Goal: Transaction & Acquisition: Purchase product/service

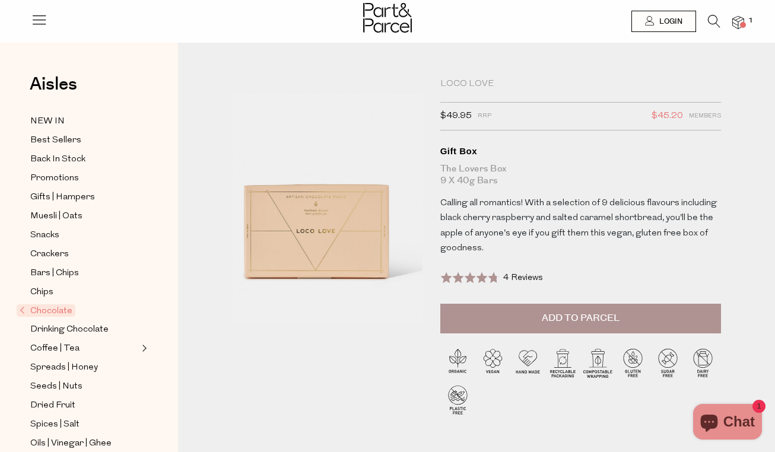
click at [66, 314] on span "Chocolate" at bounding box center [46, 310] width 59 height 12
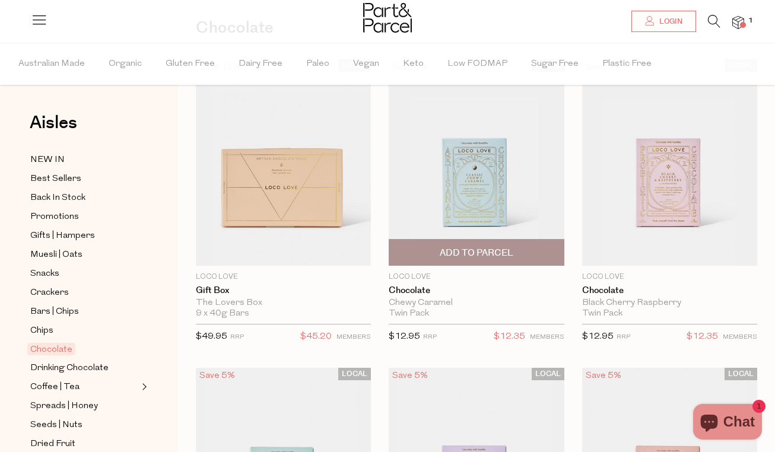
scroll to position [98, 0]
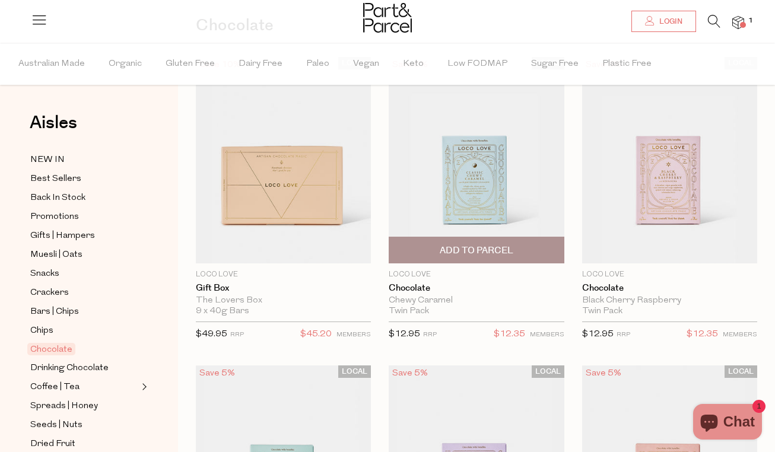
click at [480, 249] on span "Add To Parcel" at bounding box center [477, 250] width 74 height 12
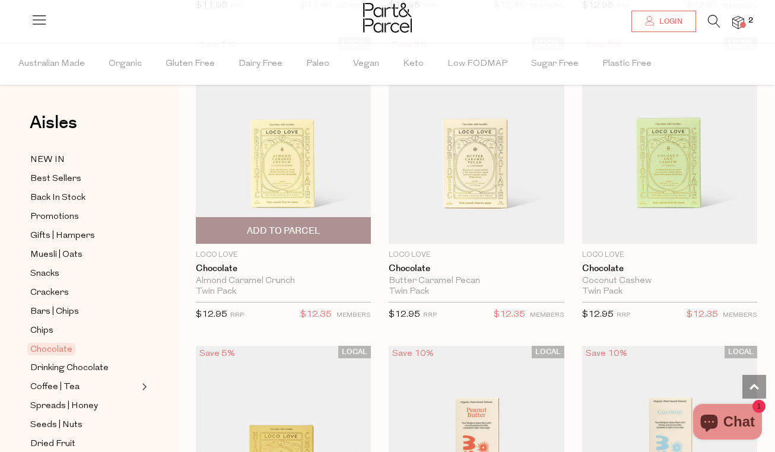
scroll to position [728, 0]
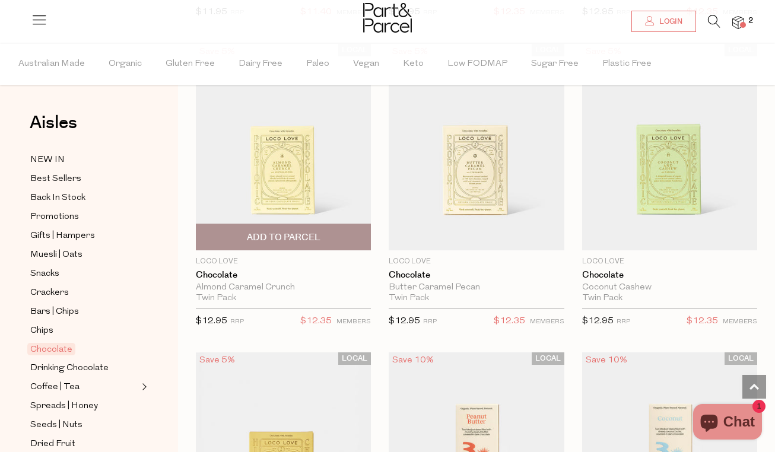
click at [307, 240] on span "Add To Parcel" at bounding box center [284, 237] width 74 height 12
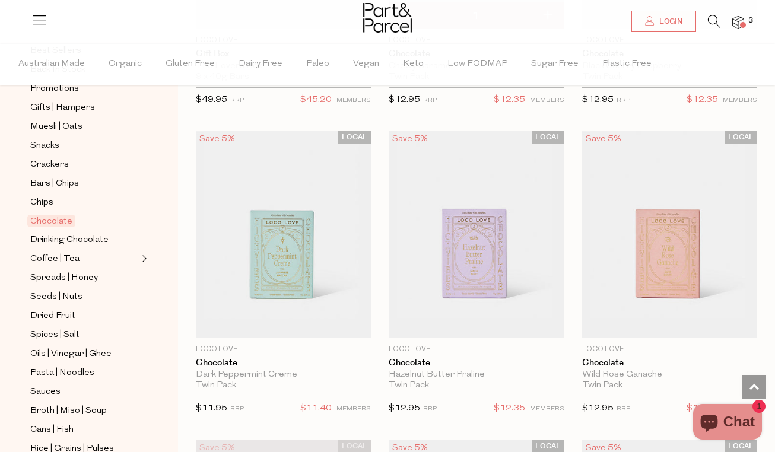
scroll to position [135, 0]
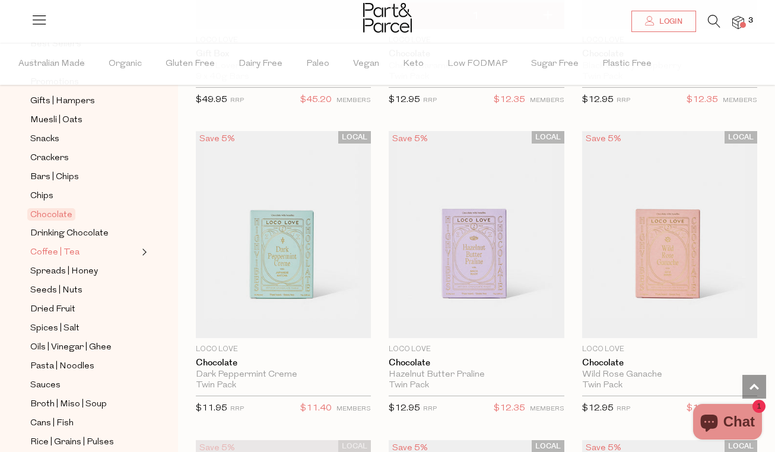
click at [57, 252] on span "Coffee | Tea" at bounding box center [54, 253] width 49 height 14
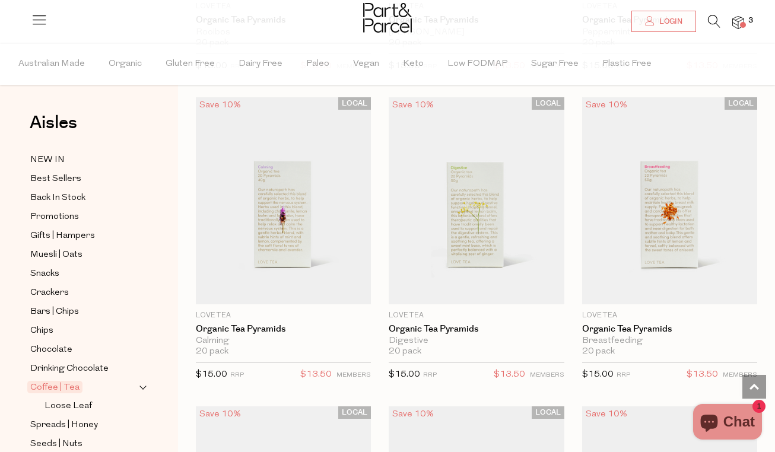
scroll to position [988, 0]
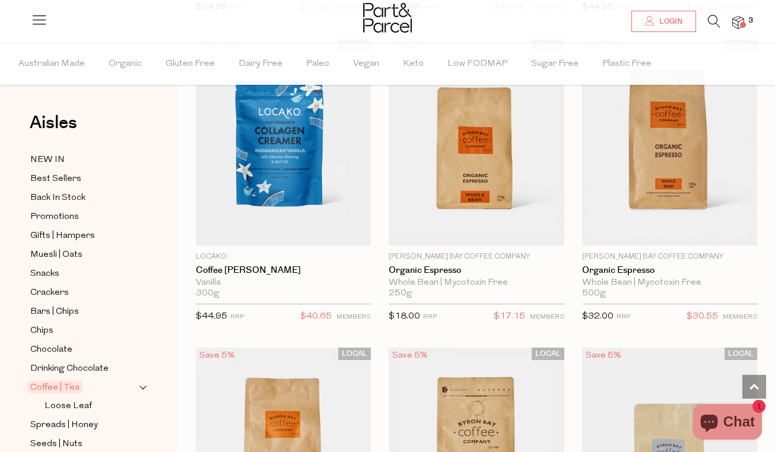
scroll to position [7614, 0]
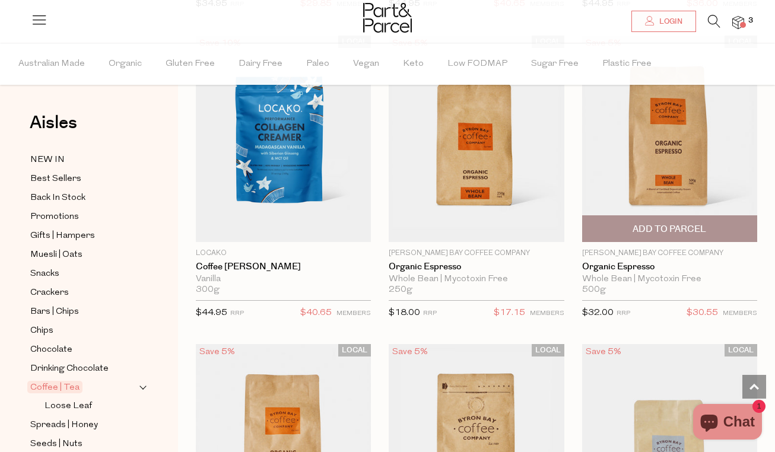
click at [694, 223] on span "Add To Parcel" at bounding box center [669, 229] width 74 height 12
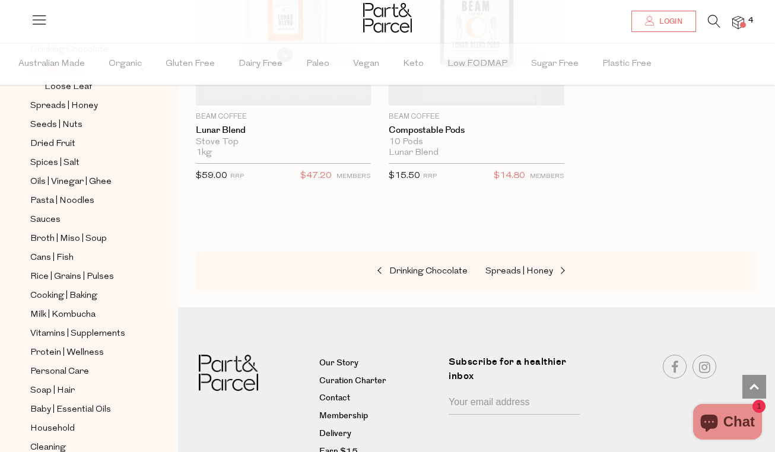
scroll to position [412, 0]
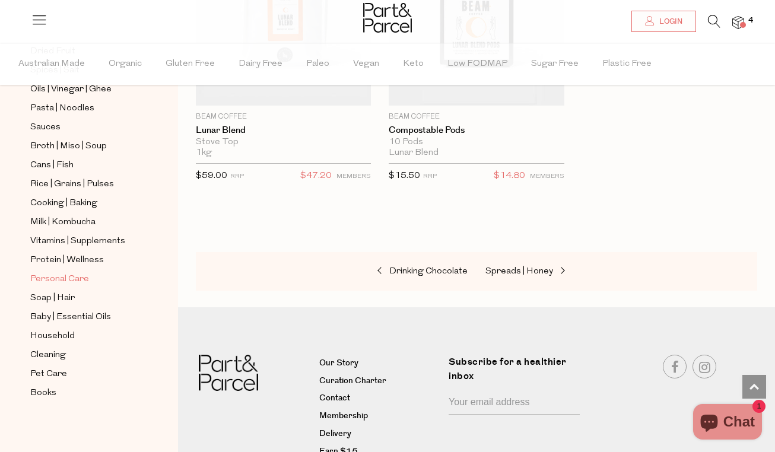
click at [72, 280] on span "Personal Care" at bounding box center [59, 279] width 59 height 14
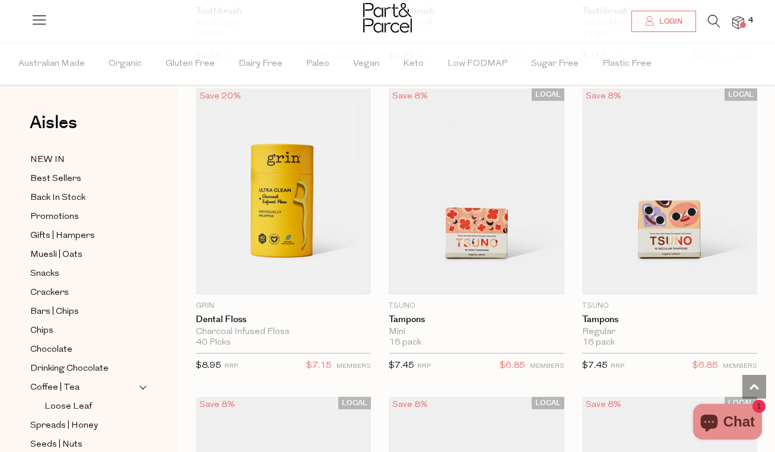
scroll to position [4389, 0]
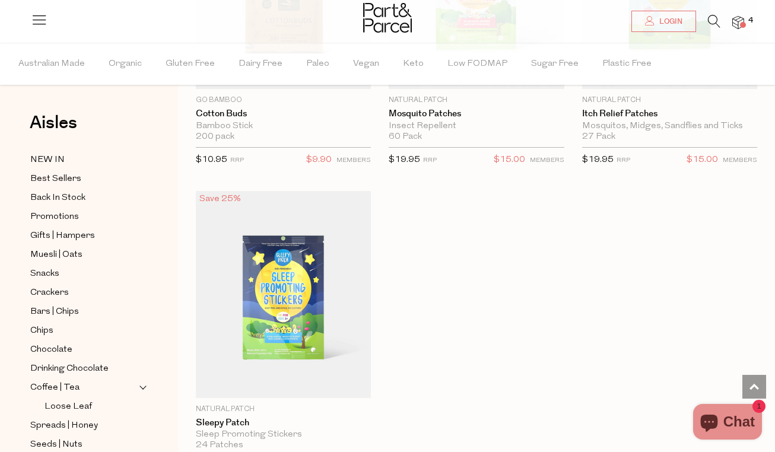
scroll to position [9355, 0]
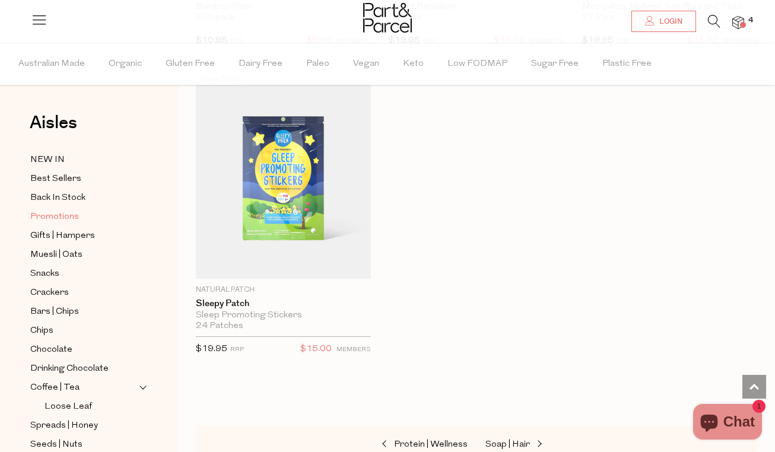
click at [65, 221] on span "Promotions" at bounding box center [54, 217] width 49 height 14
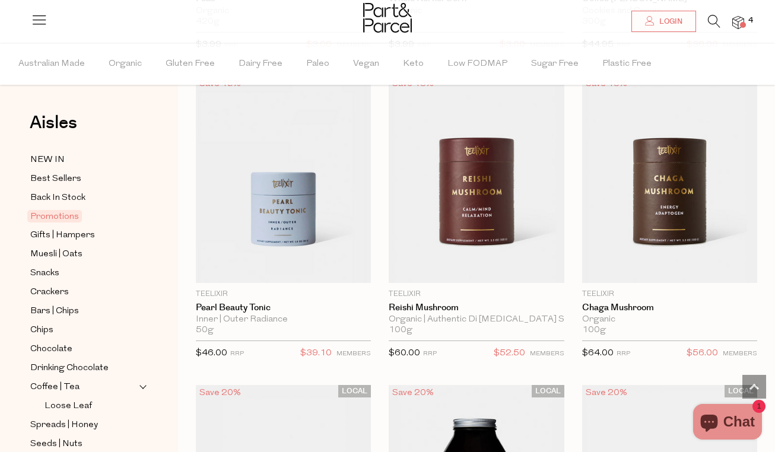
scroll to position [1005, 0]
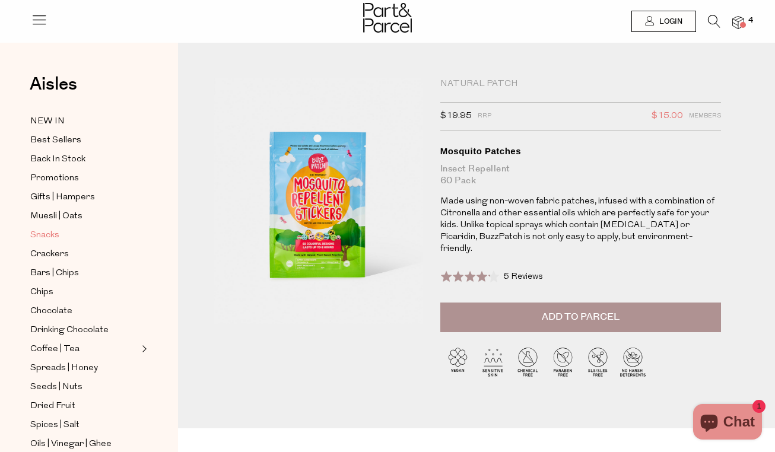
click at [54, 229] on span "Snacks" at bounding box center [44, 235] width 29 height 14
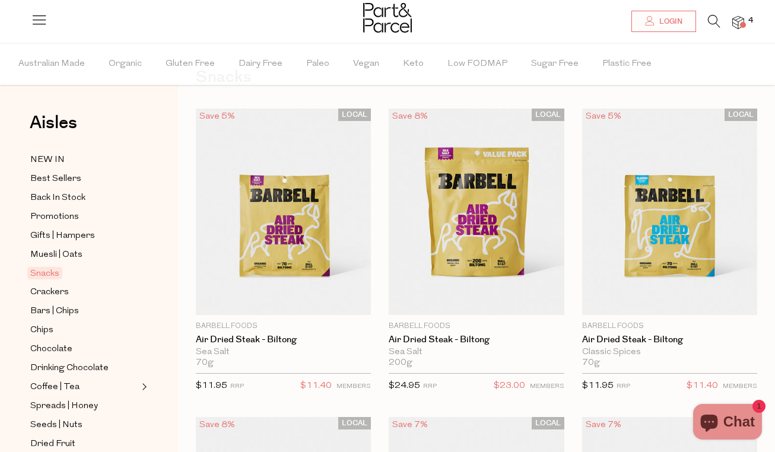
scroll to position [46, 0]
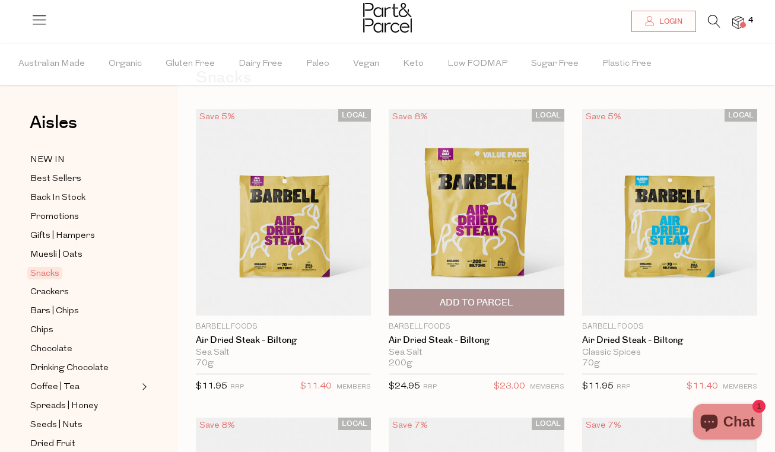
click at [496, 302] on span "Add To Parcel" at bounding box center [477, 303] width 74 height 12
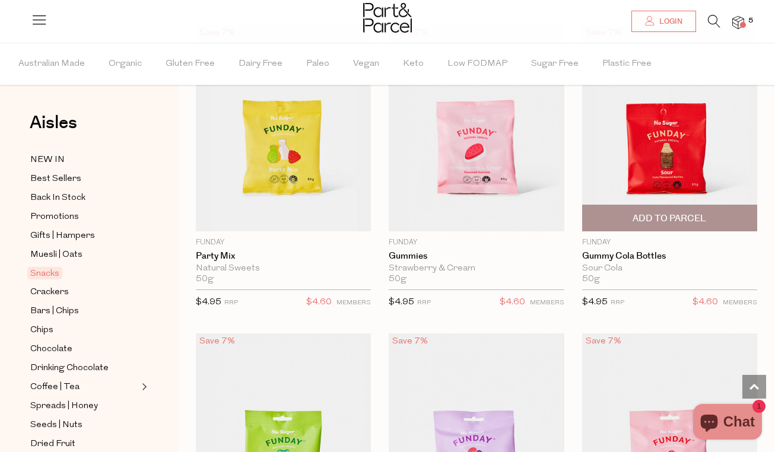
scroll to position [1688, 0]
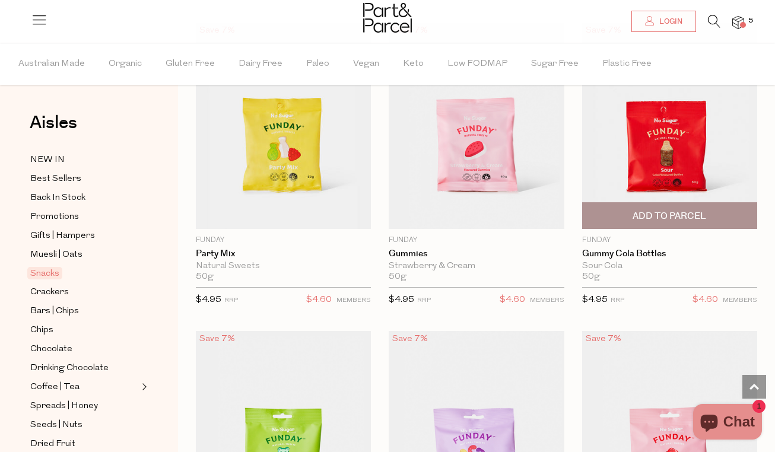
click at [729, 216] on span "Add To Parcel" at bounding box center [669, 216] width 168 height 26
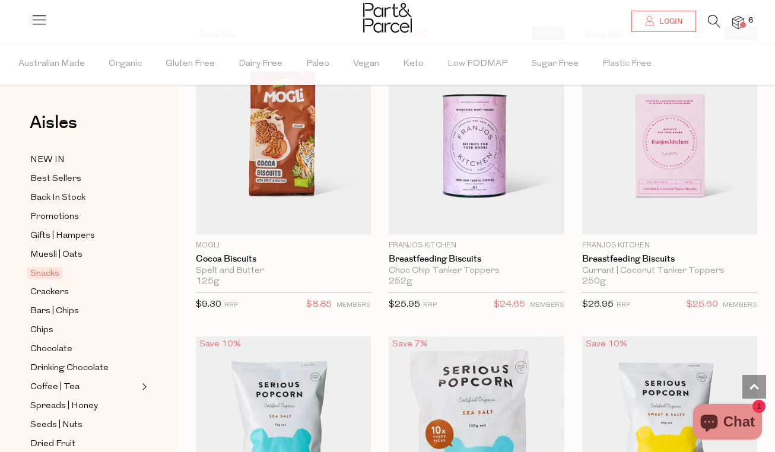
scroll to position [4153, 0]
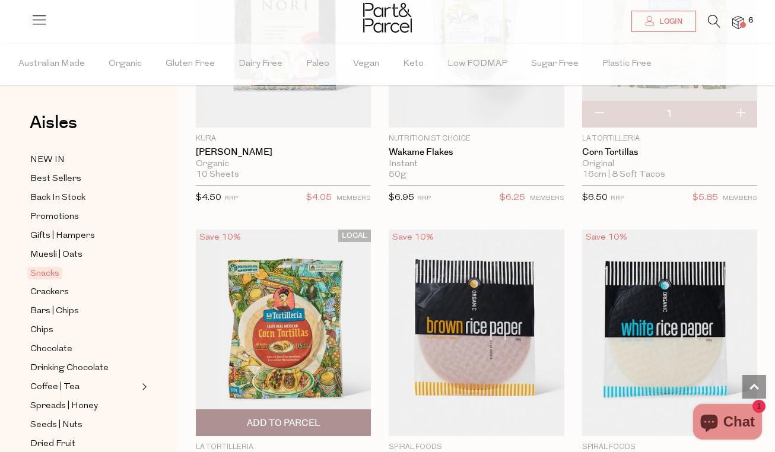
scroll to position [6558, 0]
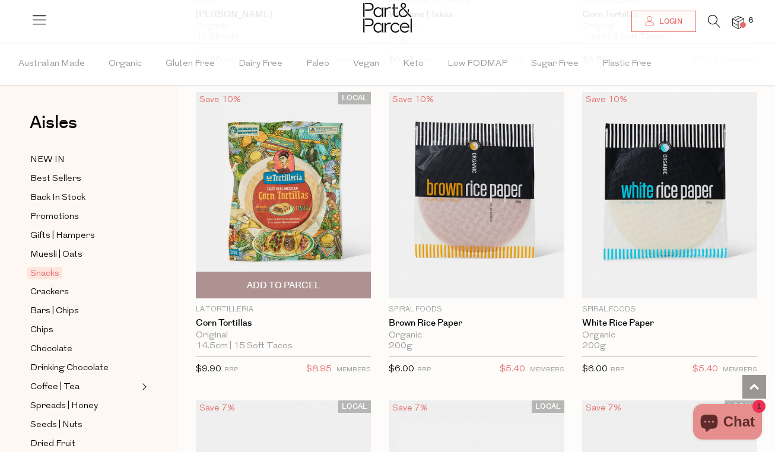
click at [313, 279] on span "Add To Parcel" at bounding box center [284, 285] width 74 height 12
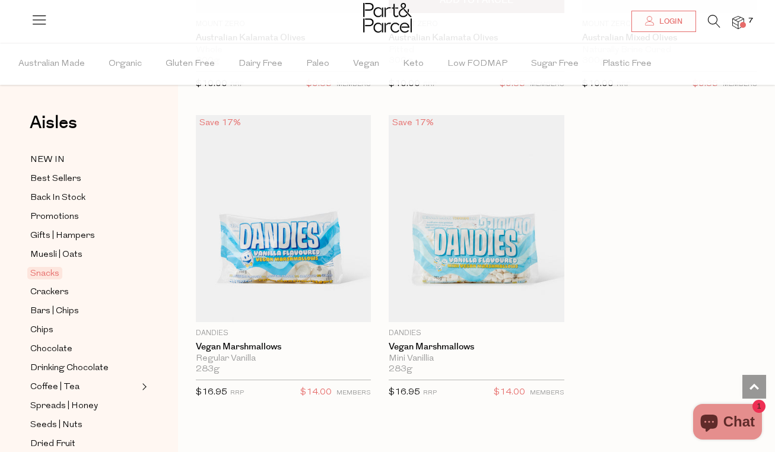
scroll to position [7241, 0]
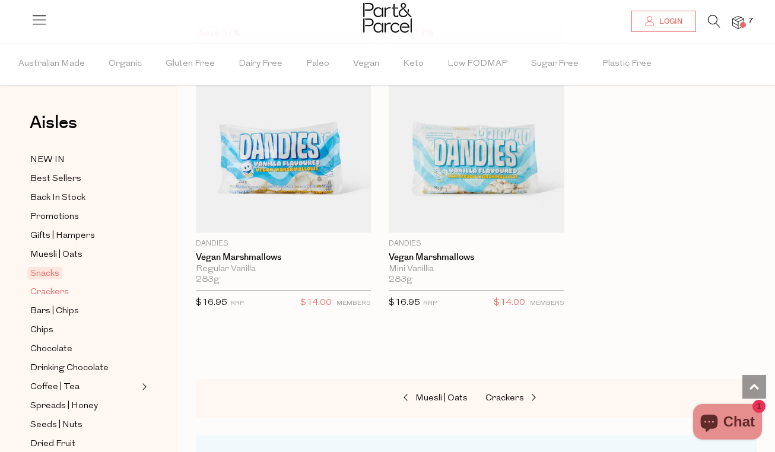
click at [65, 294] on span "Crackers" at bounding box center [49, 292] width 39 height 14
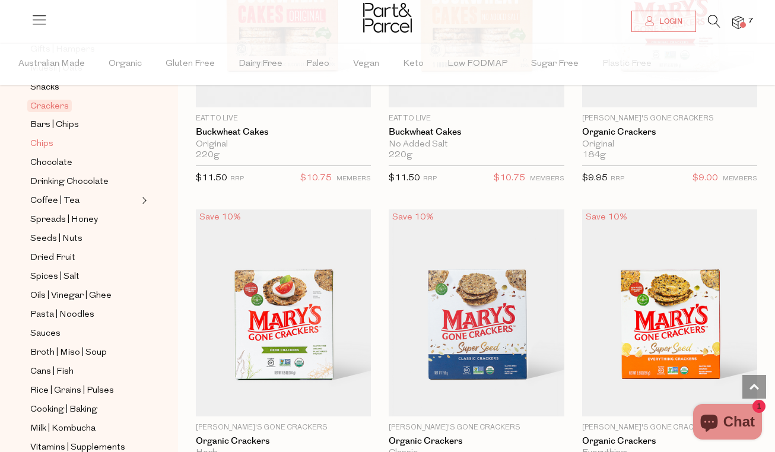
scroll to position [187, 0]
click at [60, 369] on span "Cans | Fish" at bounding box center [51, 371] width 43 height 14
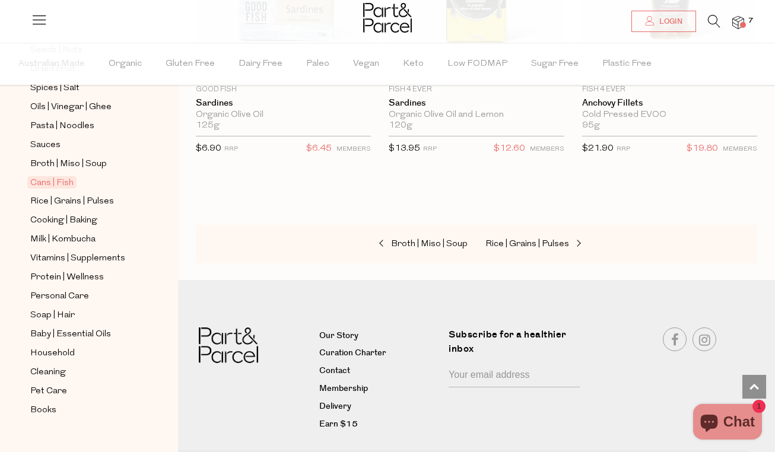
scroll to position [393, 0]
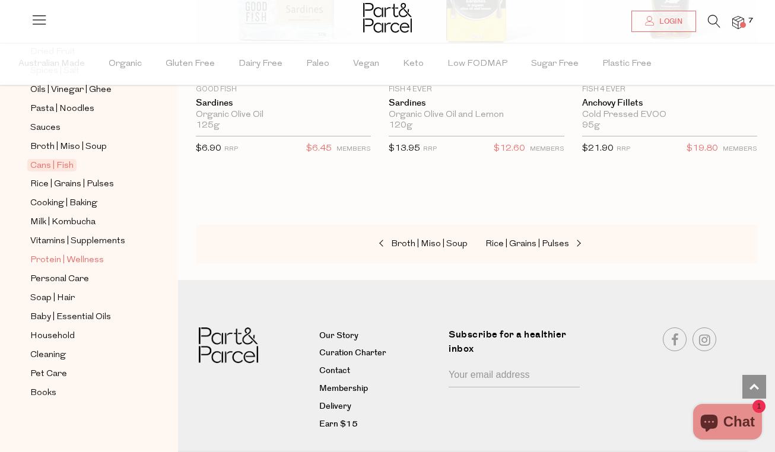
click at [93, 266] on span "Protein | Wellness" at bounding box center [67, 260] width 74 height 14
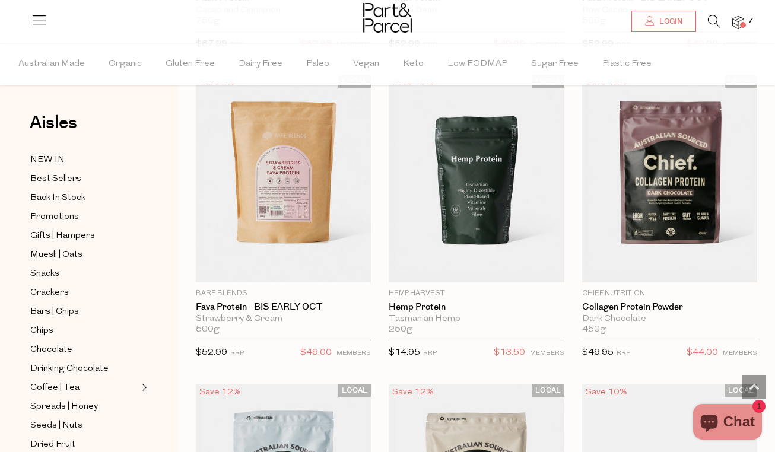
scroll to position [1003, 0]
